Goal: Information Seeking & Learning: Check status

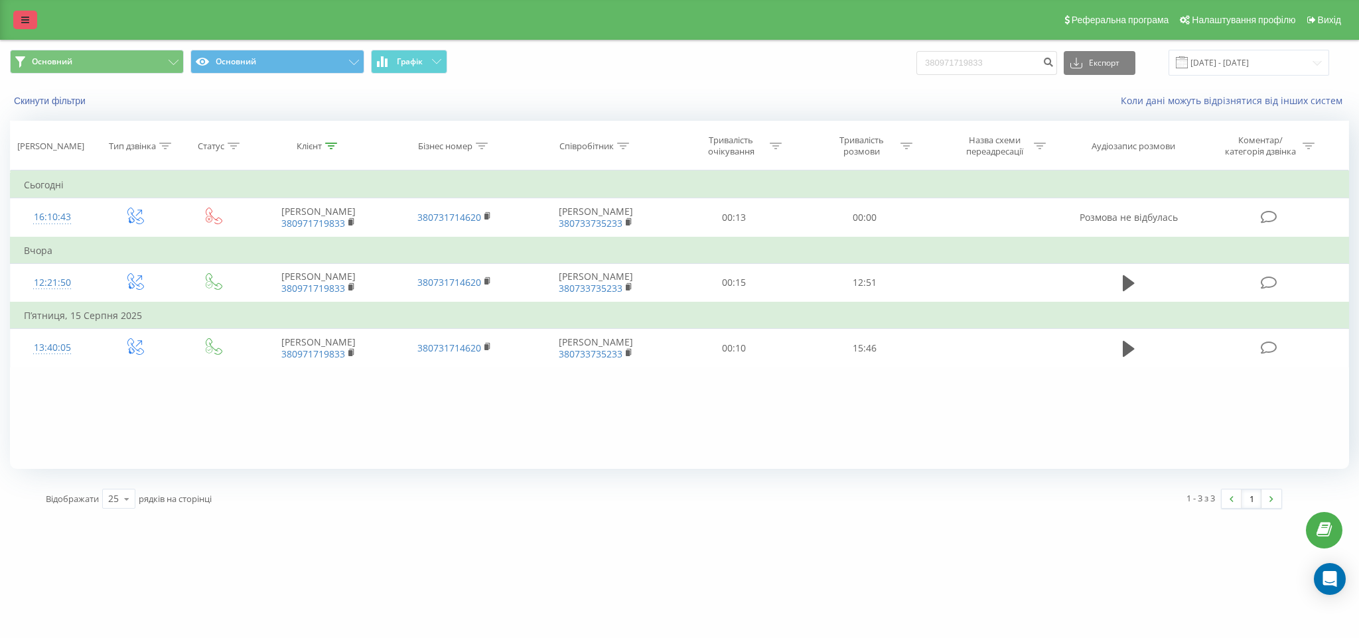
click at [21, 25] on link at bounding box center [25, 20] width 24 height 19
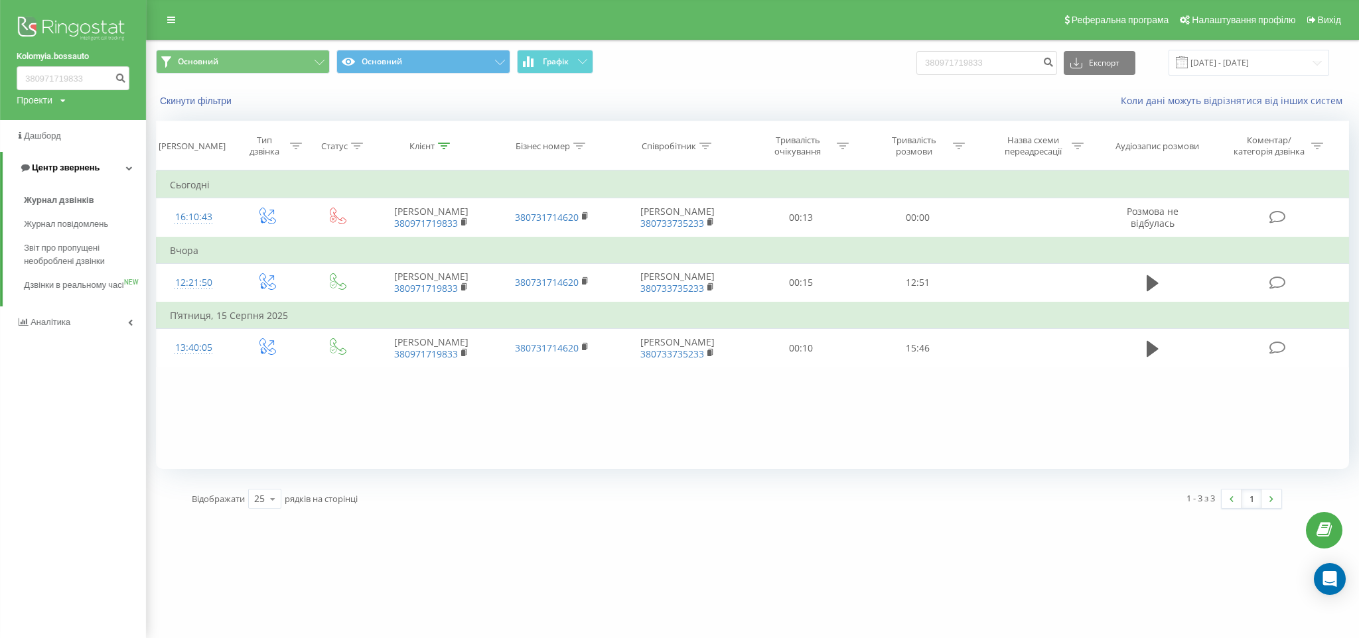
click at [72, 165] on span "Центр звернень" at bounding box center [66, 168] width 68 height 10
click at [59, 198] on span "Аналiтика" at bounding box center [52, 199] width 42 height 10
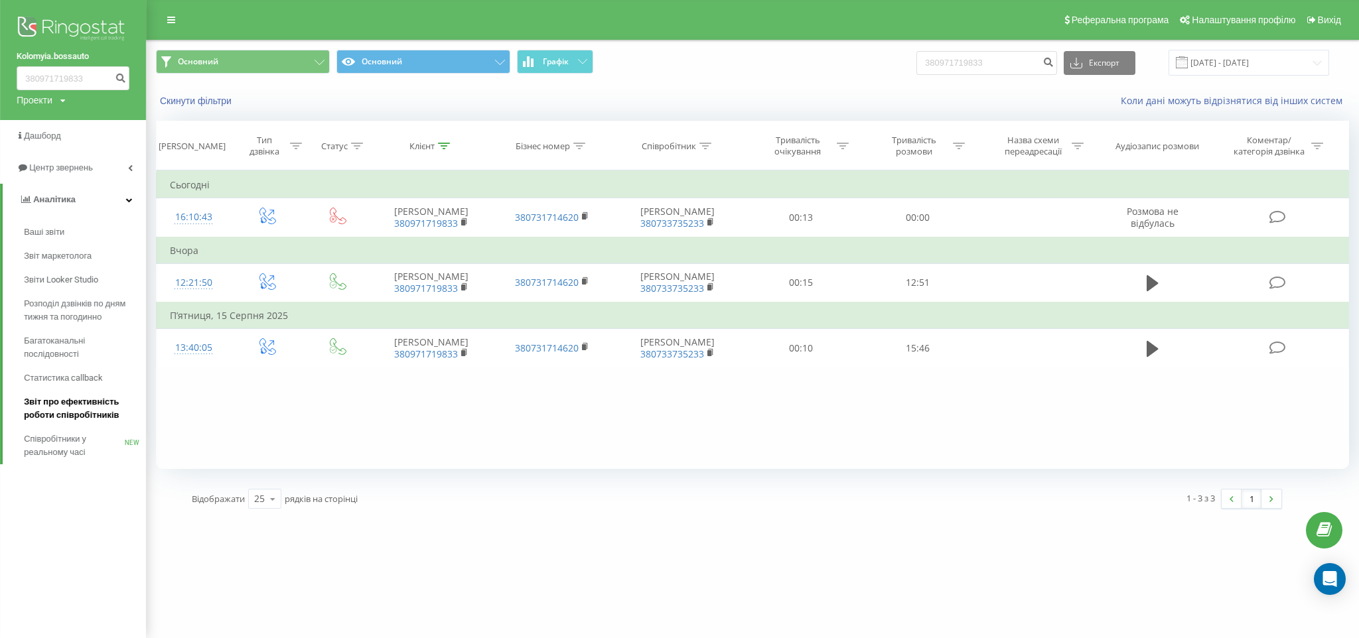
click at [36, 412] on span "Звіт про ефективність роботи співробітників" at bounding box center [81, 408] width 115 height 27
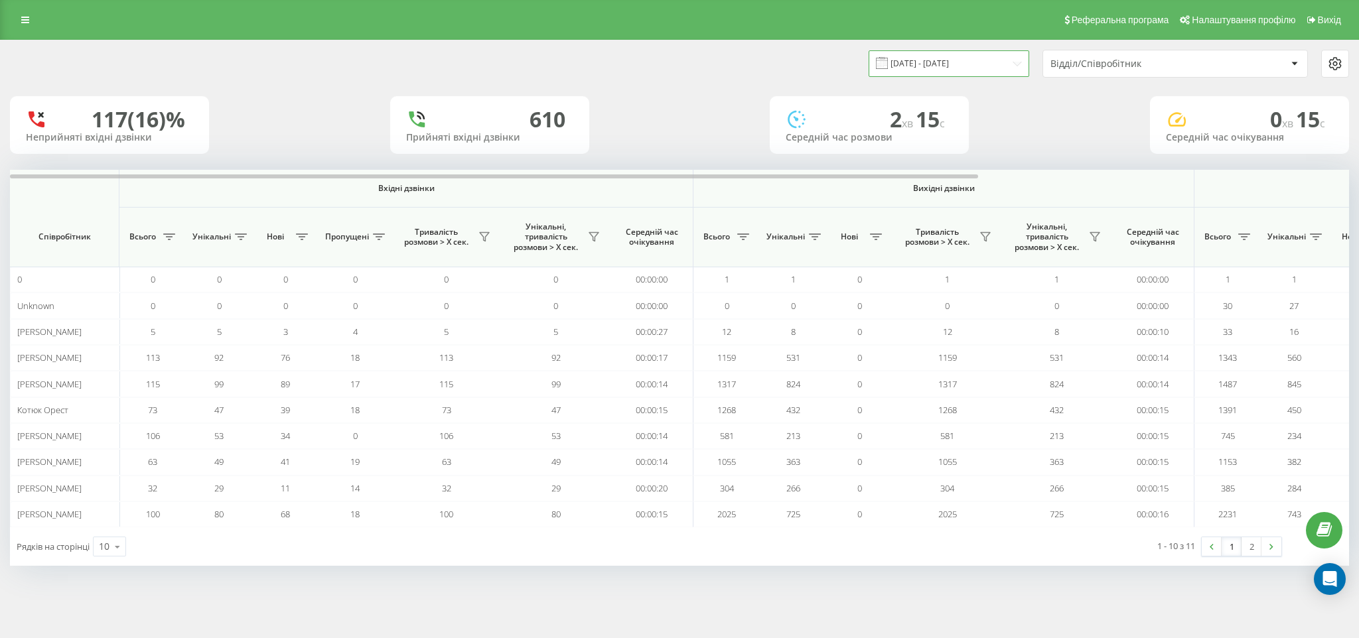
click at [1001, 75] on input "[DATE] - [DATE]" at bounding box center [949, 63] width 161 height 26
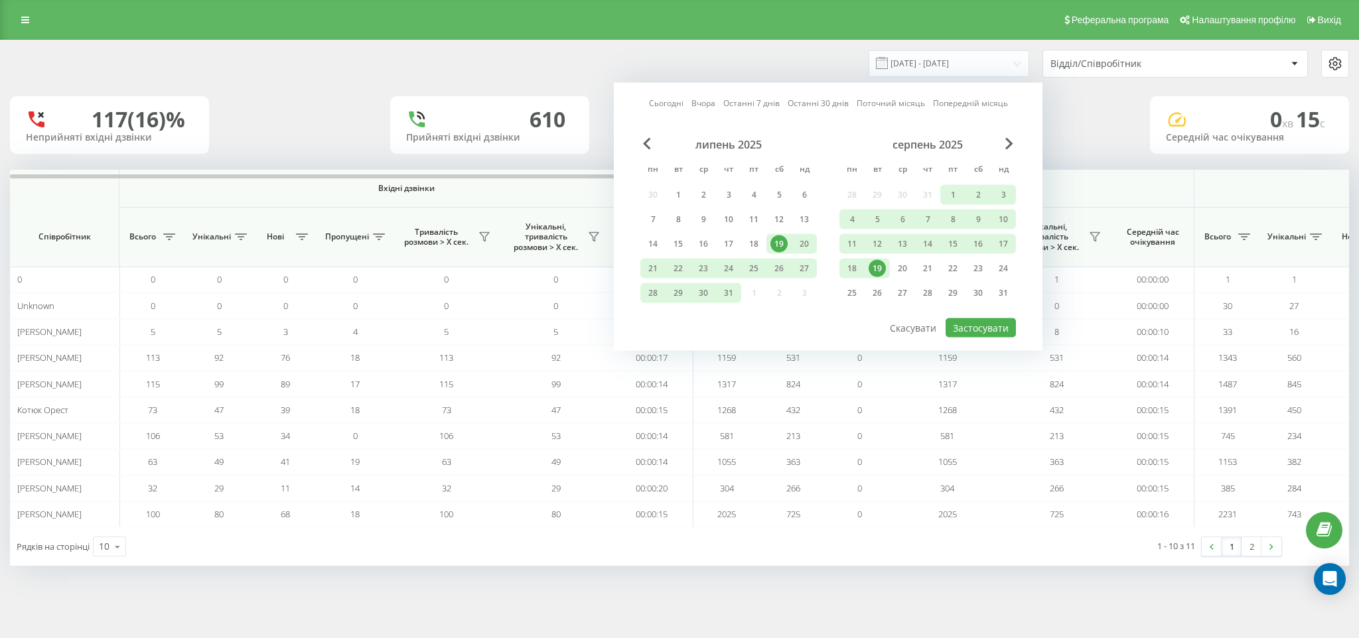
click at [877, 263] on div "19" at bounding box center [877, 268] width 17 height 17
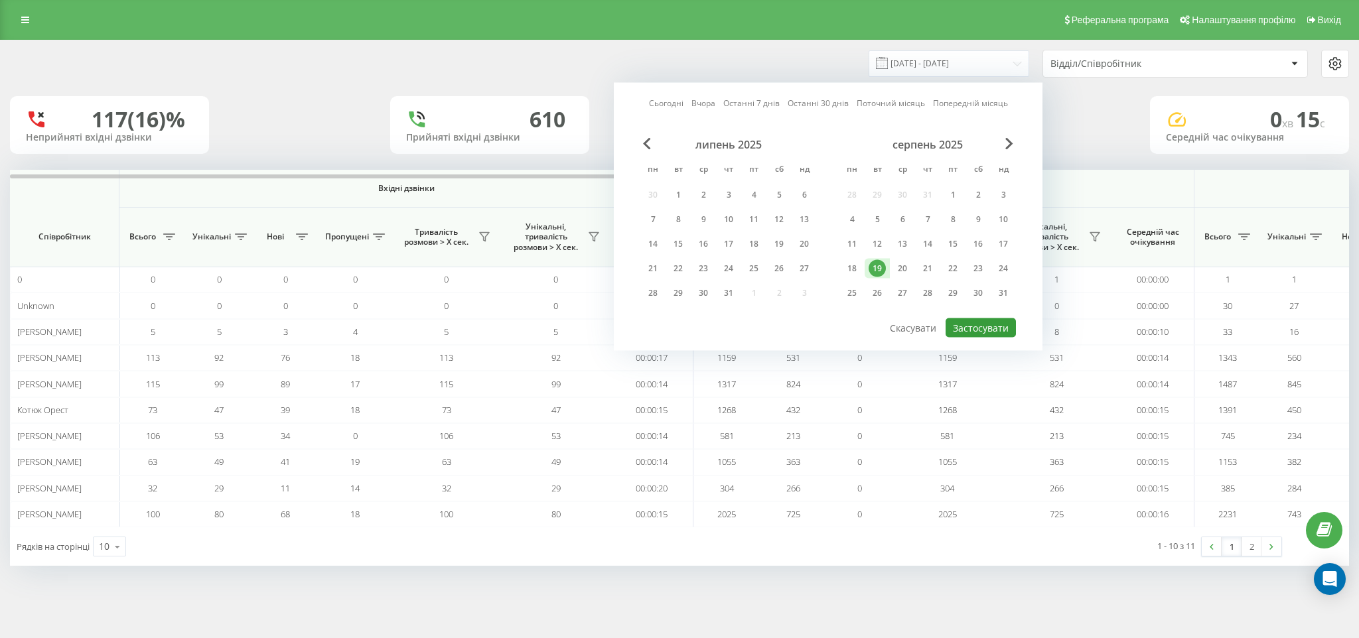
click at [980, 326] on button "Застосувати" at bounding box center [981, 328] width 70 height 19
type input "[DATE] - [DATE]"
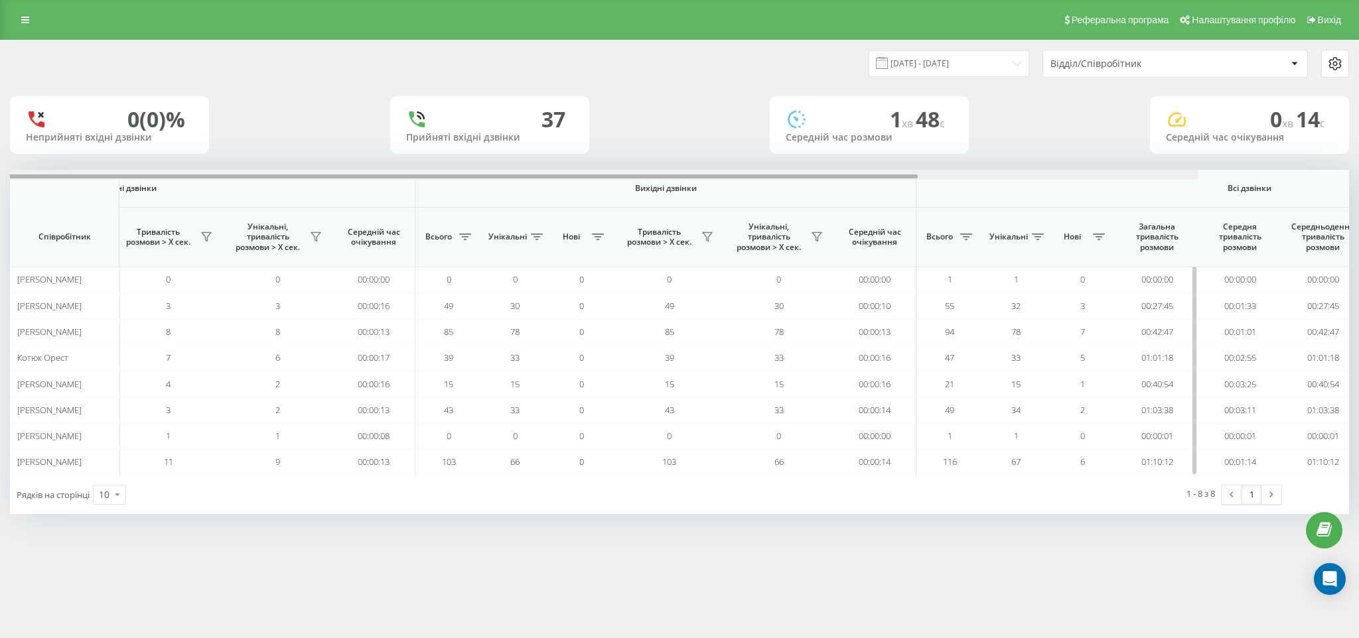
scroll to position [0, 512]
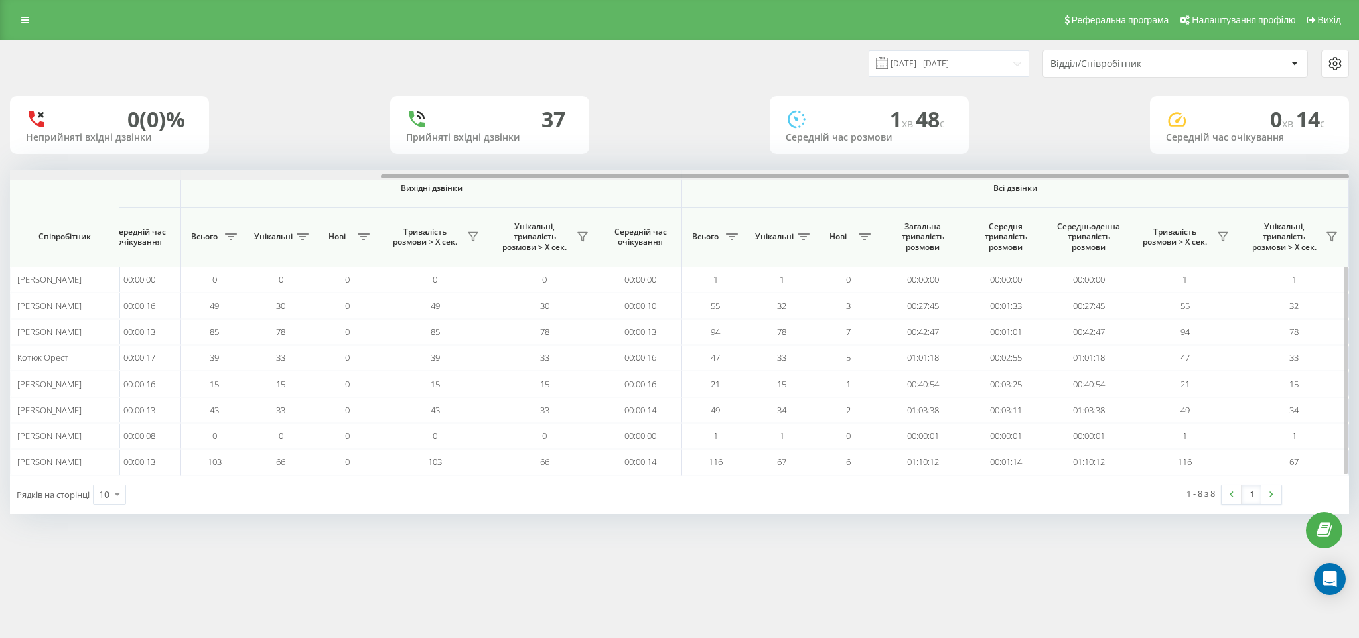
drag, startPoint x: 277, startPoint y: 176, endPoint x: 1039, endPoint y: 207, distance: 762.4
click at [1039, 207] on div "Вхідні дзвінки Вихідні дзвінки Всі дзвінки Співробітник Всього Унікальні Нові П…" at bounding box center [679, 322] width 1339 height 305
